Goal: Transaction & Acquisition: Purchase product/service

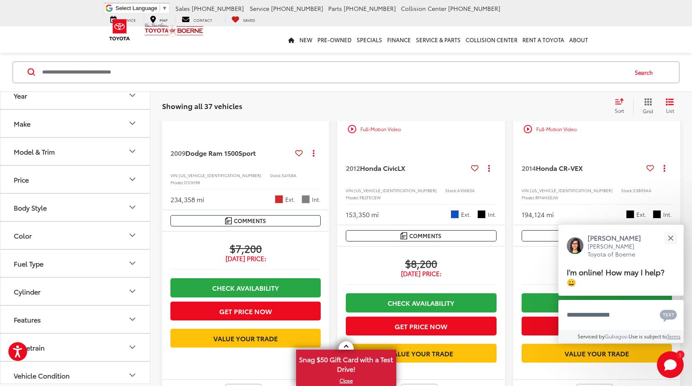
scroll to position [167, 0]
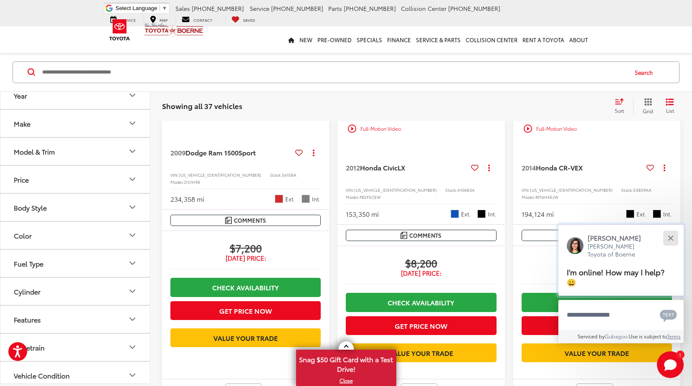
click at [673, 237] on button "Close" at bounding box center [670, 238] width 18 height 18
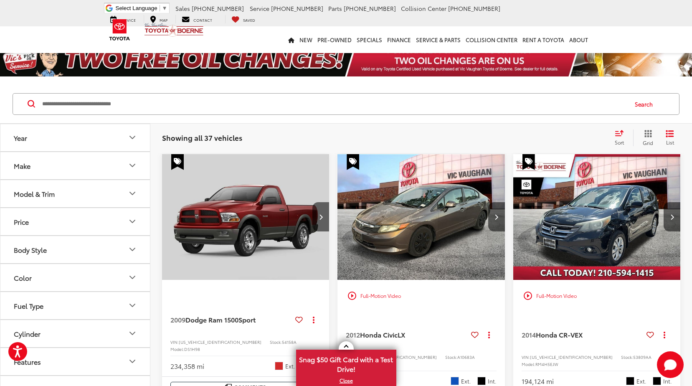
scroll to position [0, 0]
click at [621, 131] on icon "Select sort value" at bounding box center [619, 132] width 8 height 5
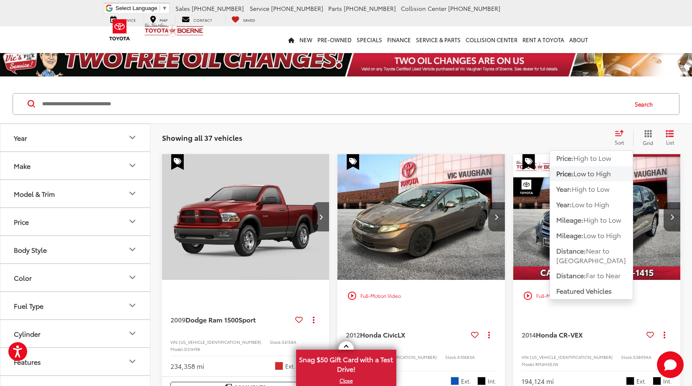
click at [590, 174] on span "Low to High" at bounding box center [592, 173] width 38 height 10
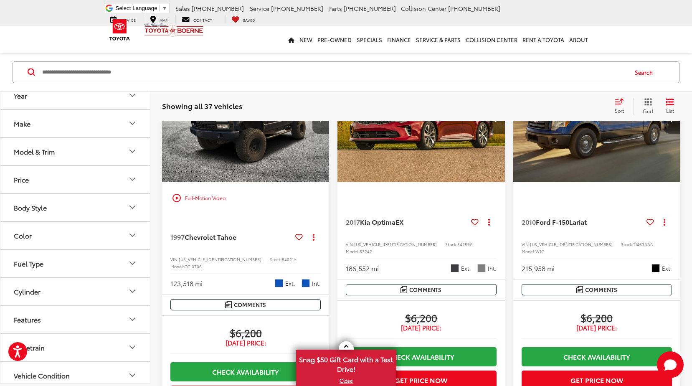
scroll to position [1378, 0]
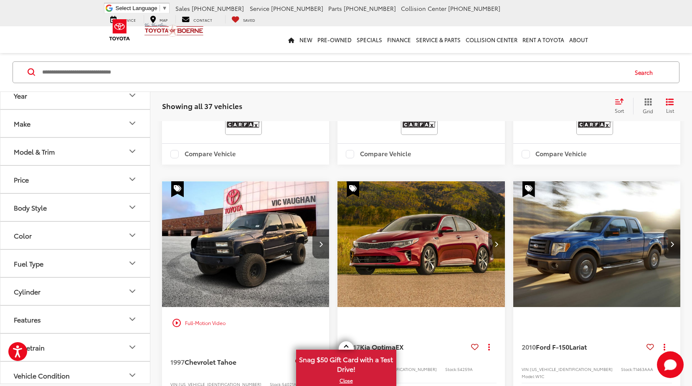
drag, startPoint x: 586, startPoint y: 239, endPoint x: 584, endPoint y: 235, distance: 4.3
click at [584, 235] on img "2010 Ford F-150 Lariat 0" at bounding box center [597, 244] width 168 height 127
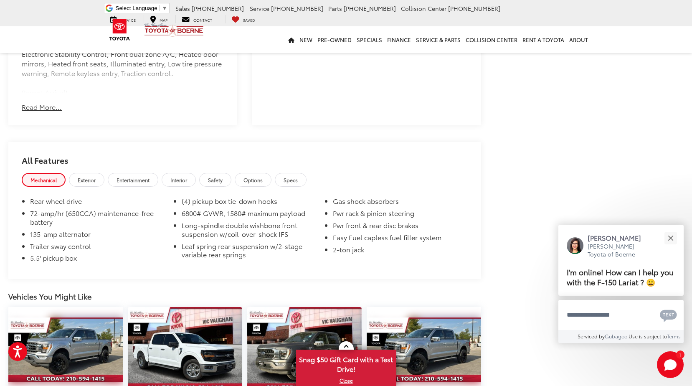
scroll to position [710, 0]
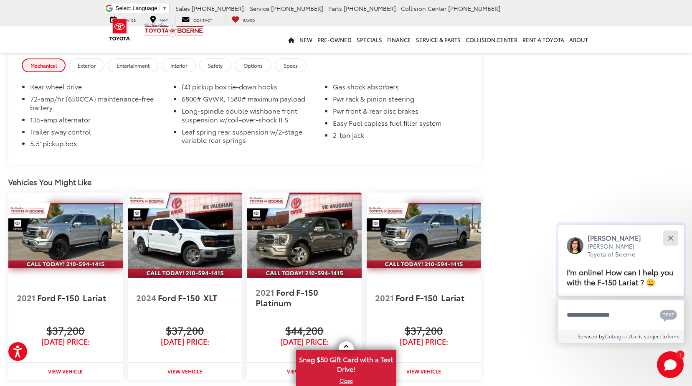
click at [672, 238] on button "Close" at bounding box center [670, 238] width 18 height 18
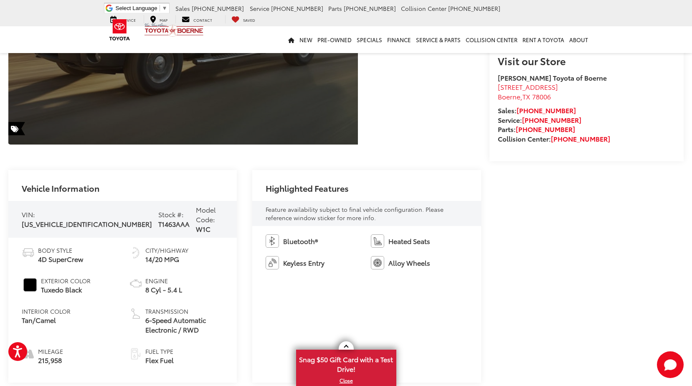
scroll to position [0, 0]
